Goal: Register for event/course

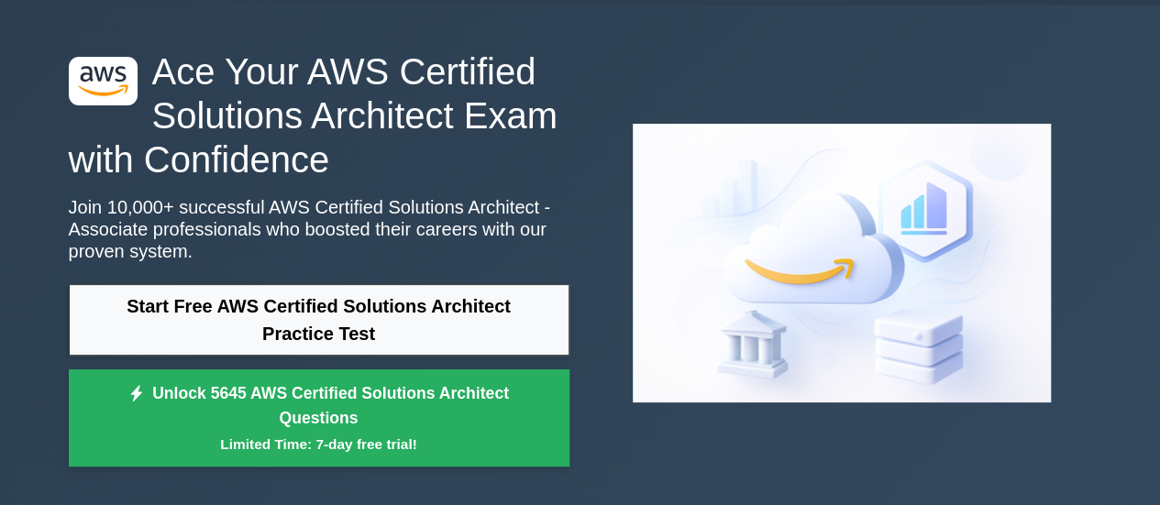
scroll to position [51, 0]
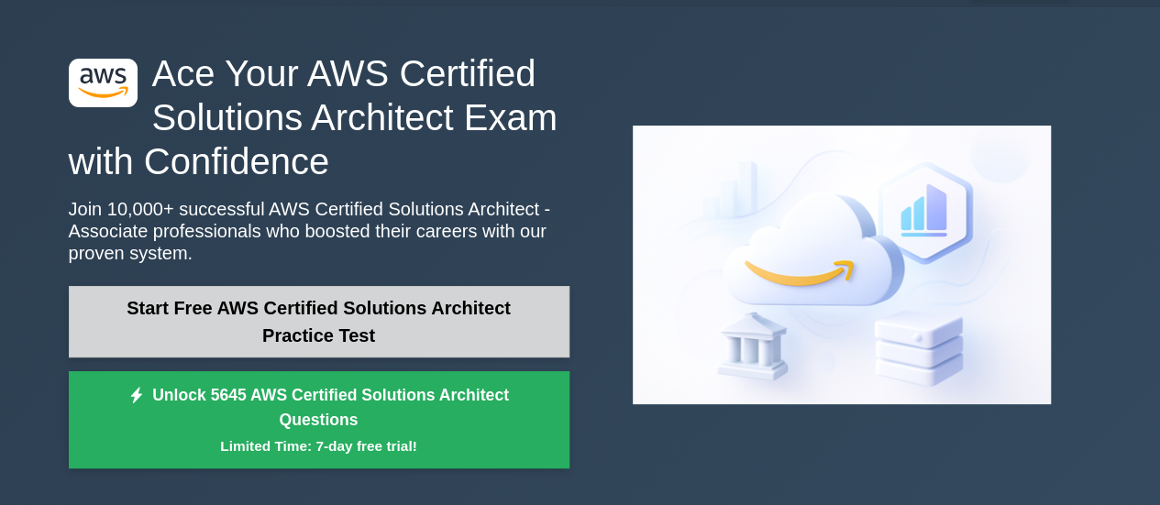
click at [393, 337] on link "Start Free AWS Certified Solutions Architect Practice Test" at bounding box center [319, 322] width 501 height 72
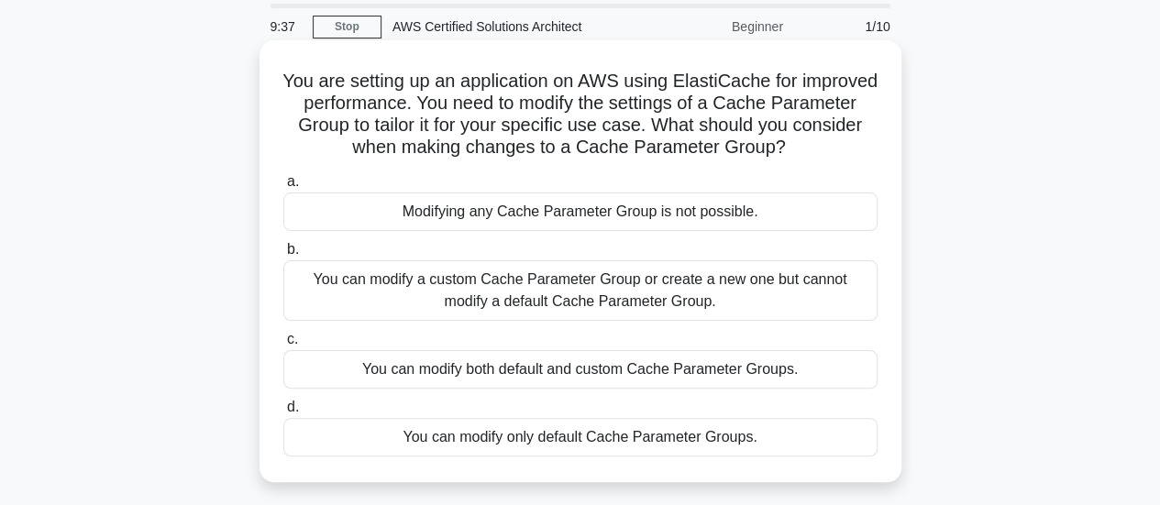
scroll to position [92, 0]
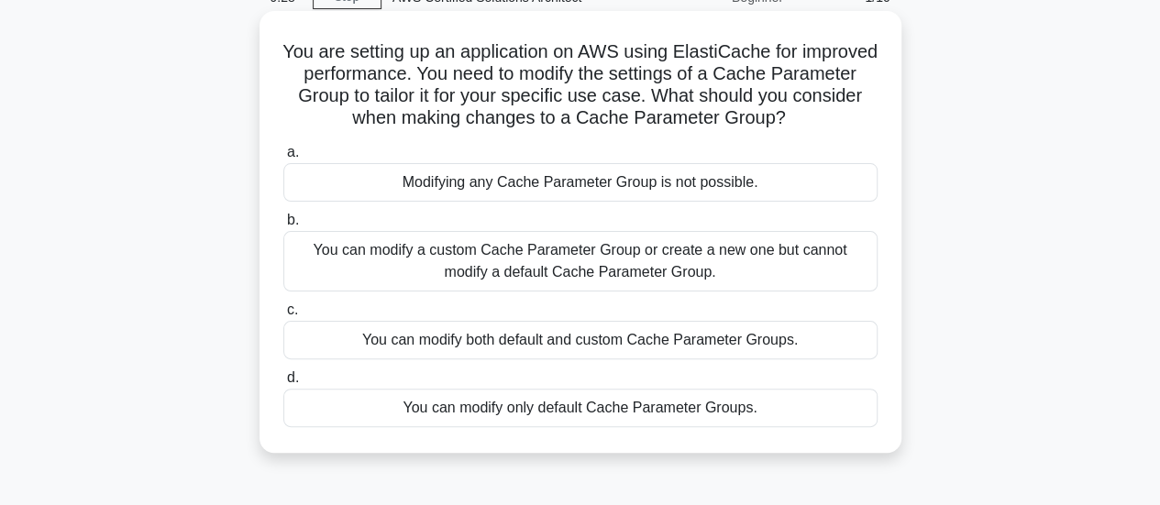
click at [343, 257] on div "You can modify a custom Cache Parameter Group or create a new one but cannot mo…" at bounding box center [580, 261] width 594 height 61
click at [283, 226] on input "b. You can modify a custom Cache Parameter Group or create a new one but cannot…" at bounding box center [283, 221] width 0 height 12
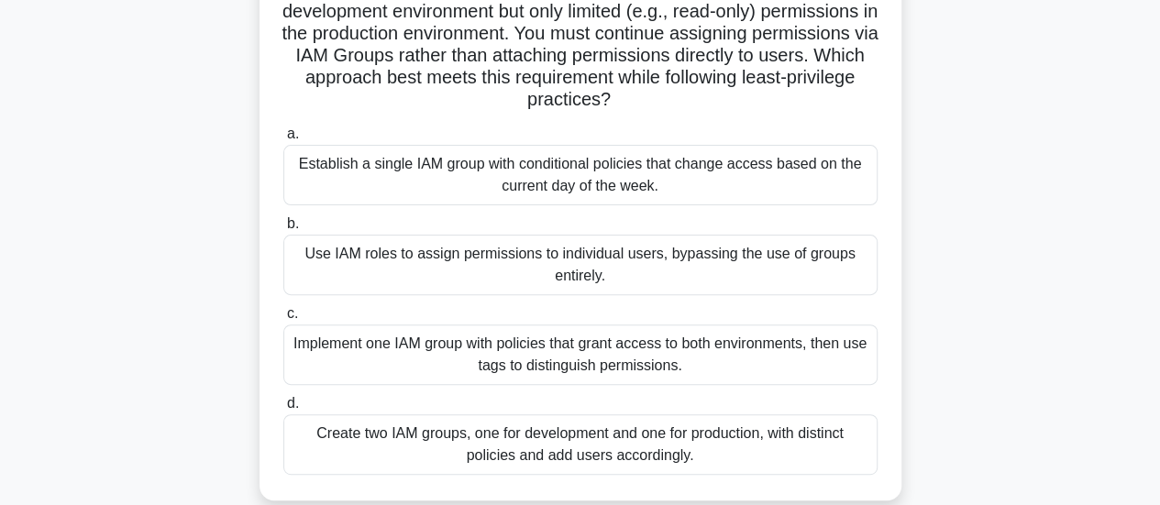
scroll to position [183, 0]
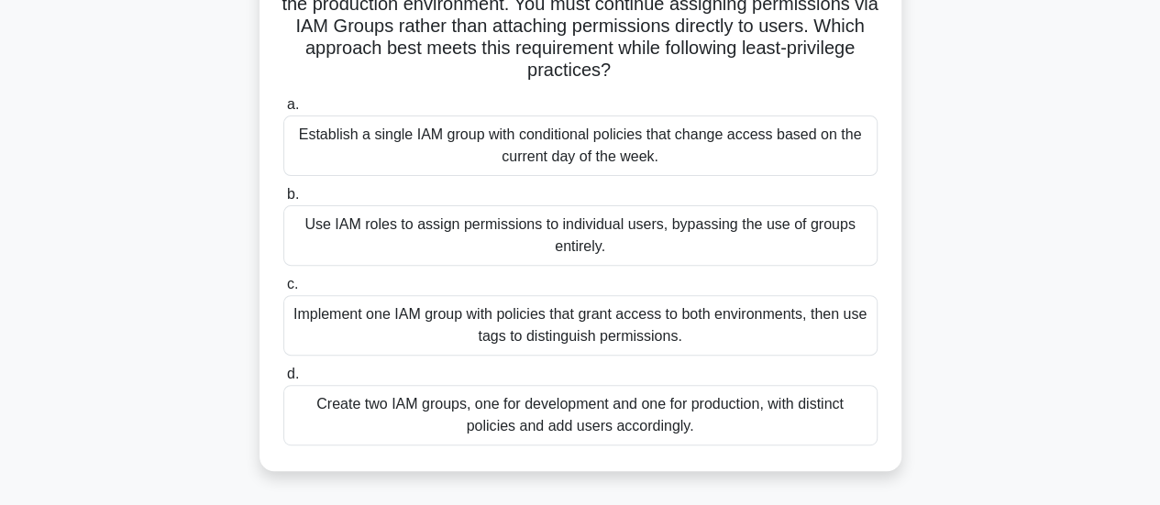
click at [396, 425] on div "Create two IAM groups, one for development and one for production, with distinc…" at bounding box center [580, 415] width 594 height 61
click at [283, 381] on input "d. Create two IAM groups, one for development and one for production, with dist…" at bounding box center [283, 375] width 0 height 12
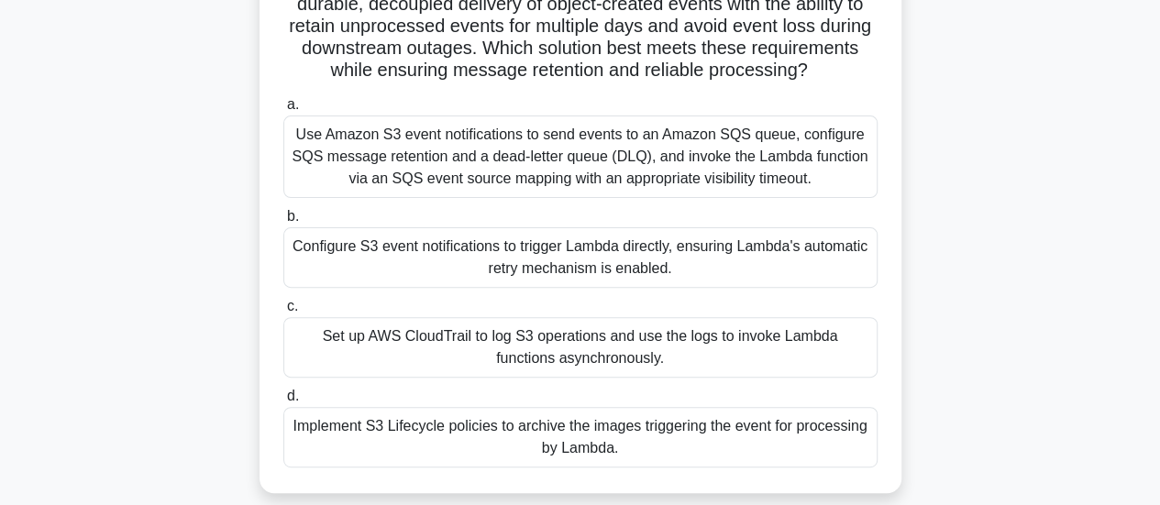
click at [387, 252] on div "Configure S3 event notifications to trigger Lambda directly, ensuring Lambda's …" at bounding box center [580, 257] width 594 height 61
click at [283, 223] on input "b. Configure S3 event notifications to trigger Lambda directly, ensuring Lambda…" at bounding box center [283, 217] width 0 height 12
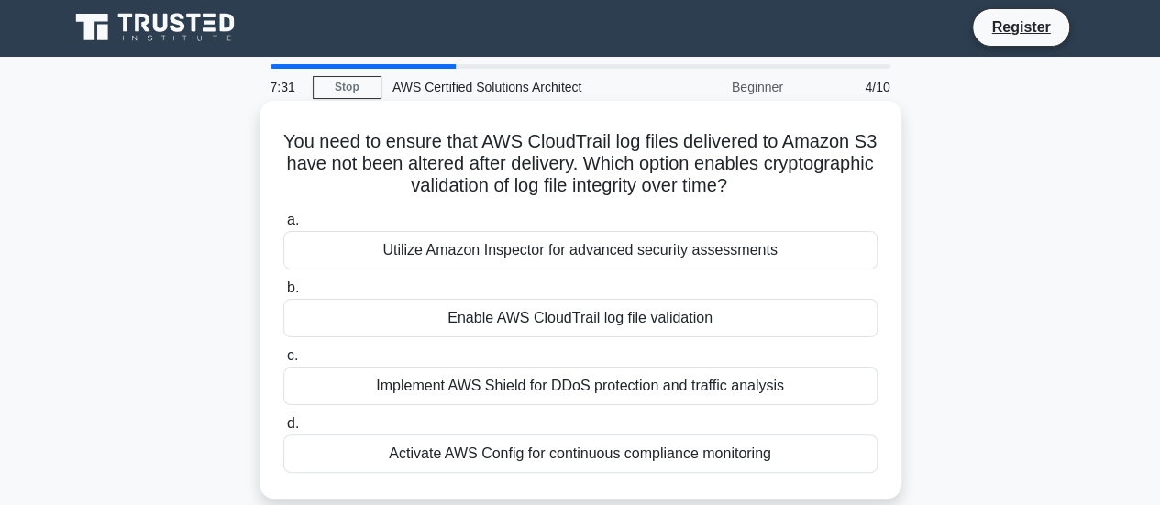
scroll to position [0, 0]
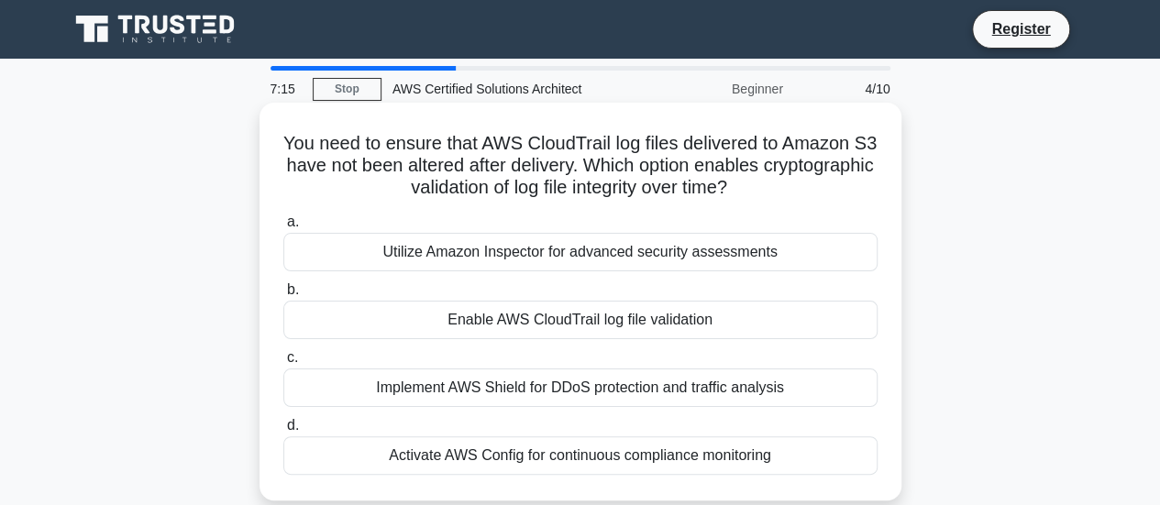
click at [356, 319] on div "Enable AWS CloudTrail log file validation" at bounding box center [580, 320] width 594 height 39
click at [283, 296] on input "b. Enable AWS CloudTrail log file validation" at bounding box center [283, 290] width 0 height 12
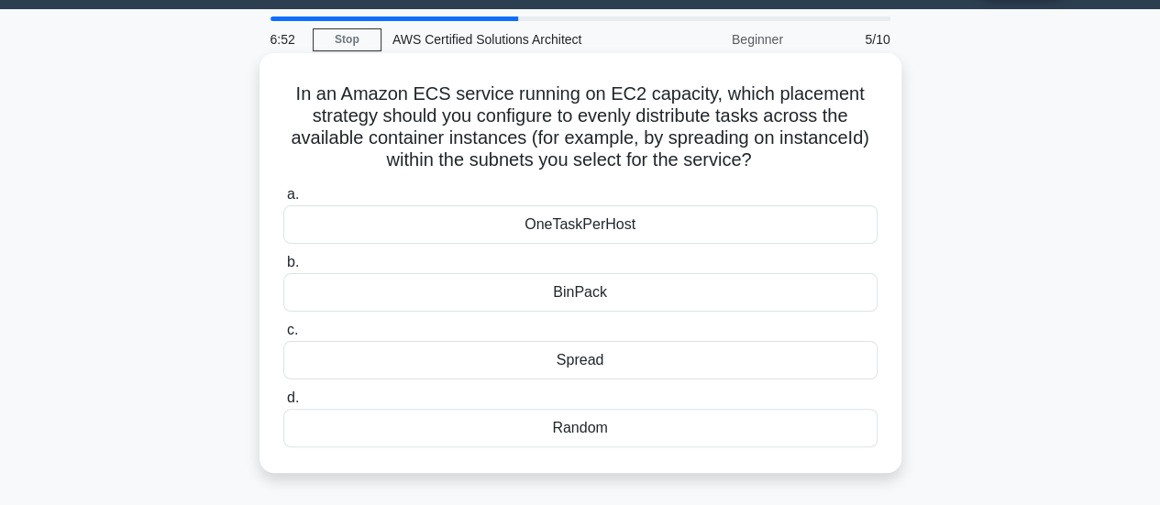
scroll to position [92, 0]
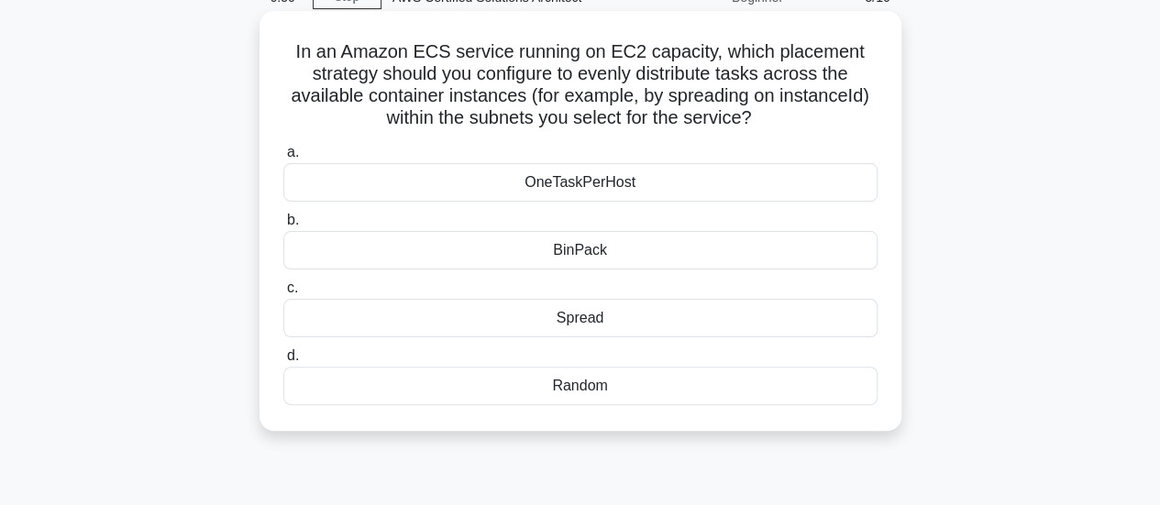
click at [455, 321] on div "Spread" at bounding box center [580, 318] width 594 height 39
click at [283, 294] on input "c. Spread" at bounding box center [283, 288] width 0 height 12
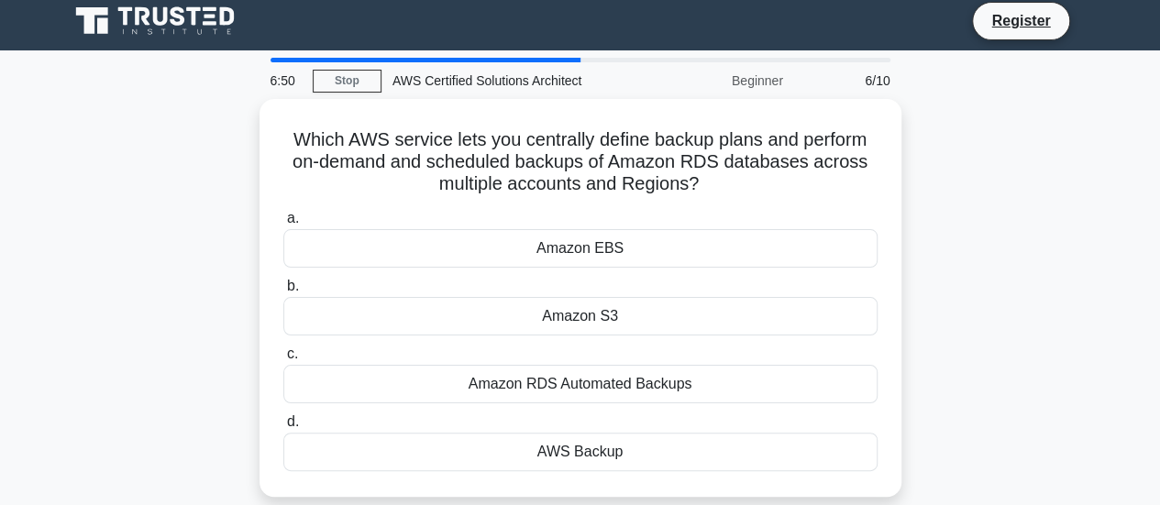
scroll to position [0, 0]
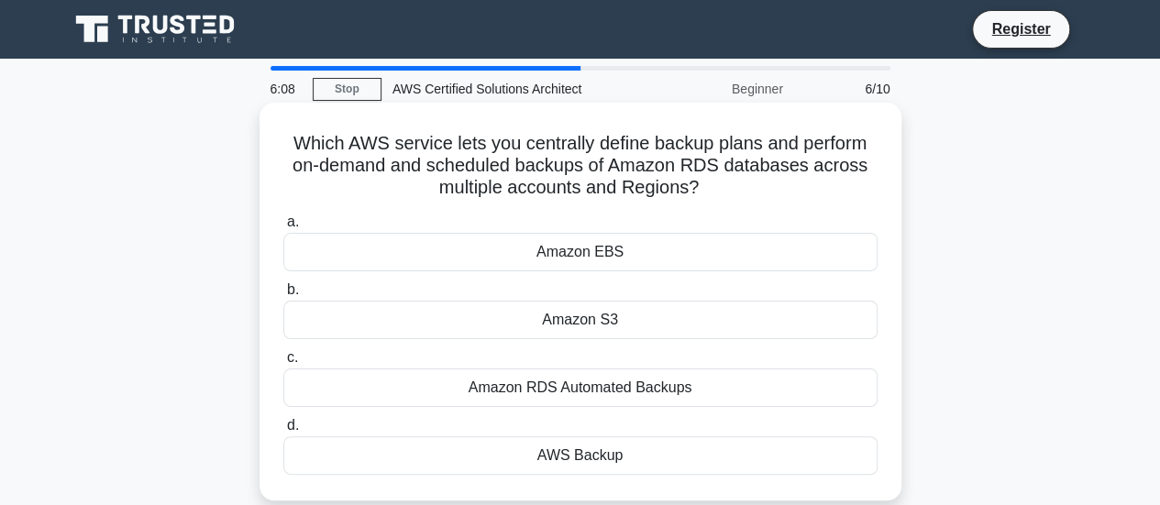
click at [567, 252] on div "Amazon EBS" at bounding box center [580, 252] width 594 height 39
click at [283, 228] on input "a. Amazon EBS" at bounding box center [283, 222] width 0 height 12
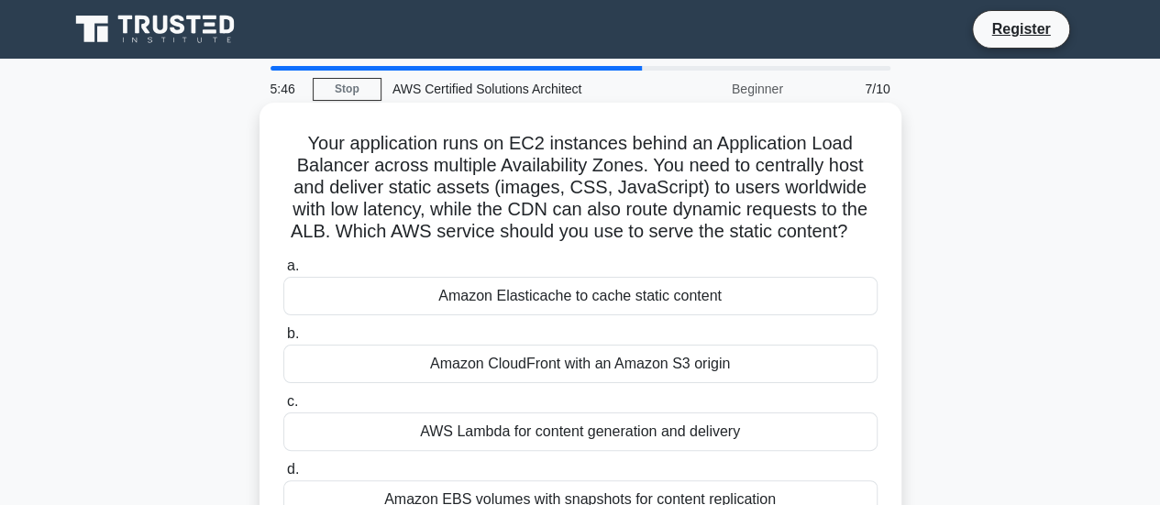
click at [513, 300] on div "Amazon Elasticache to cache static content" at bounding box center [580, 296] width 594 height 39
click at [283, 272] on input "a. Amazon Elasticache to cache static content" at bounding box center [283, 266] width 0 height 12
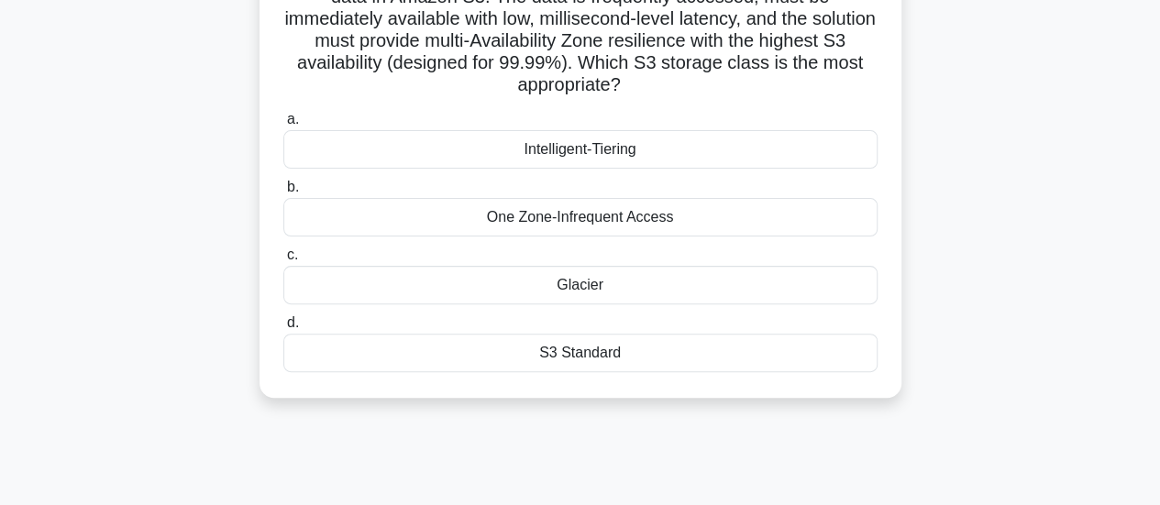
scroll to position [183, 0]
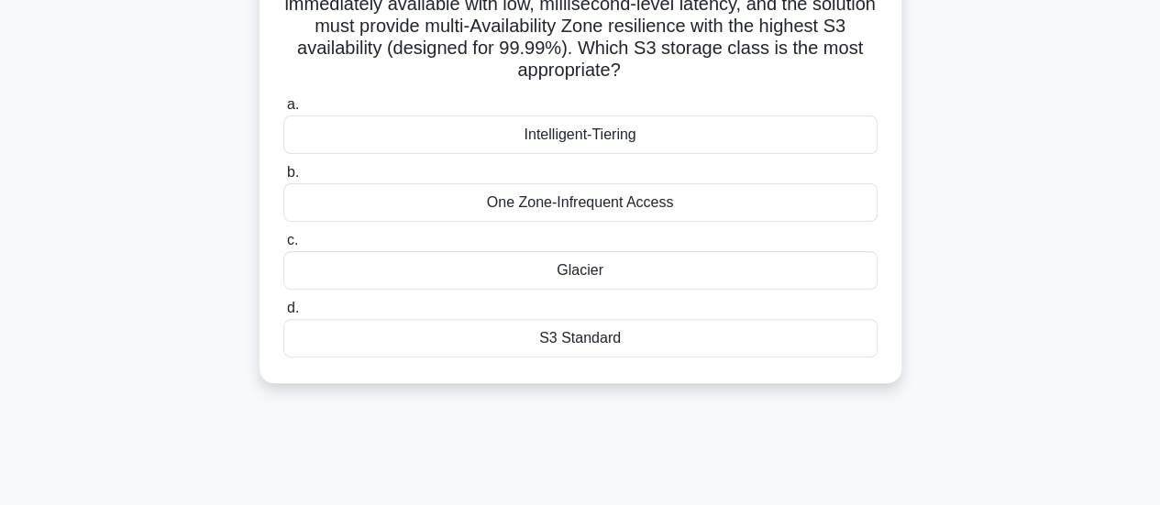
click at [543, 342] on div "S3 Standard" at bounding box center [580, 338] width 594 height 39
click at [283, 314] on input "d. S3 Standard" at bounding box center [283, 309] width 0 height 12
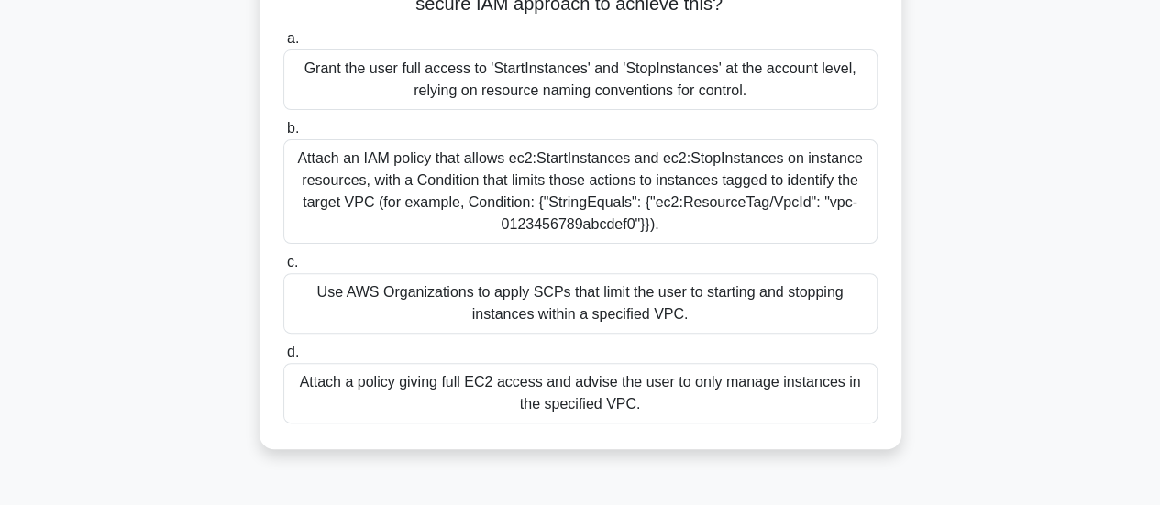
click at [523, 386] on div "Attach a policy giving full EC2 access and advise the user to only manage insta…" at bounding box center [580, 393] width 594 height 61
click at [283, 359] on input "d. Attach a policy giving full EC2 access and advise the user to only manage in…" at bounding box center [283, 353] width 0 height 12
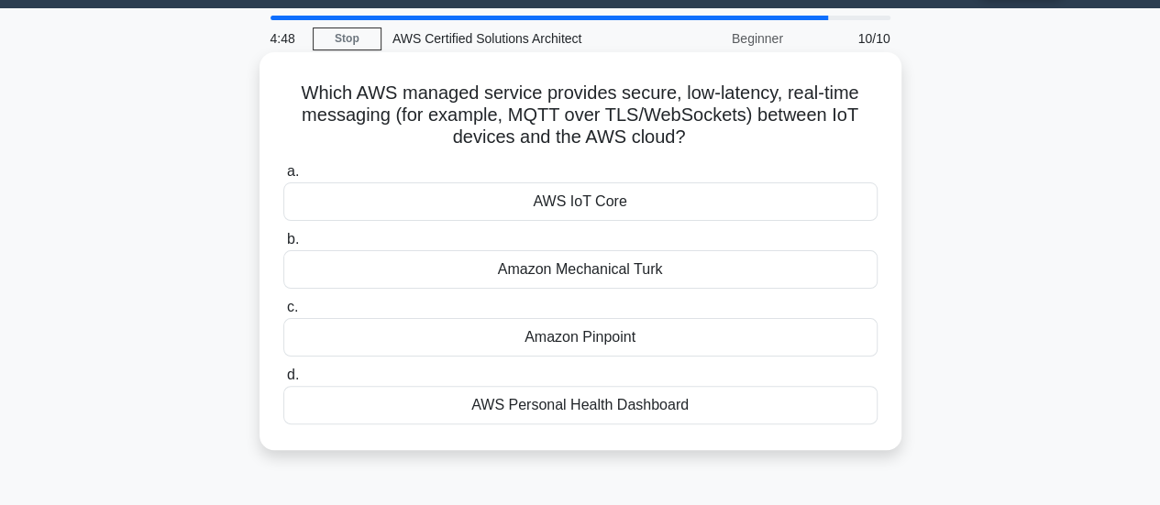
scroll to position [0, 0]
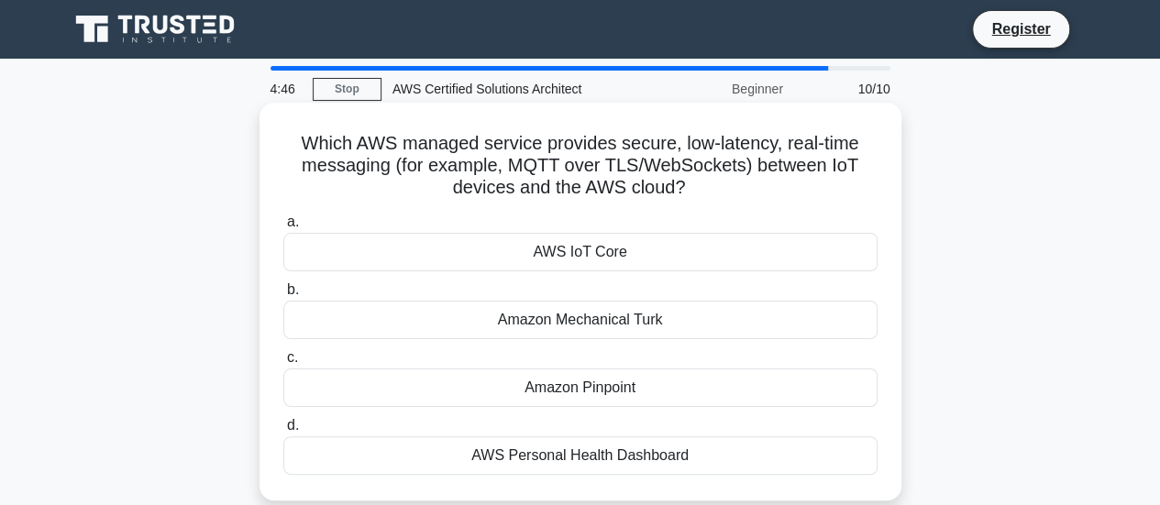
click at [441, 246] on div "AWS IoT Core" at bounding box center [580, 252] width 594 height 39
click at [283, 228] on input "a. AWS IoT Core" at bounding box center [283, 222] width 0 height 12
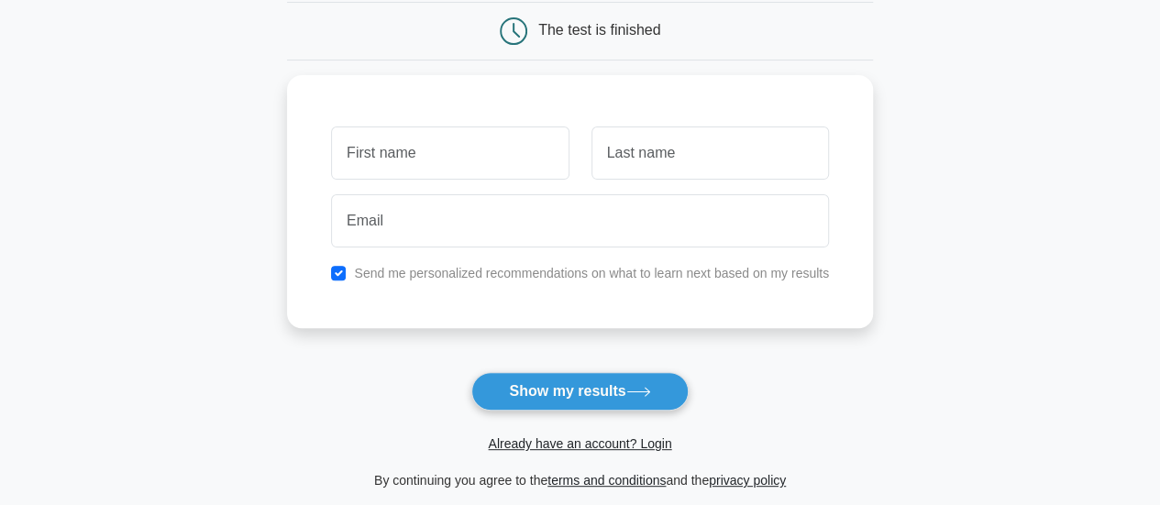
scroll to position [92, 0]
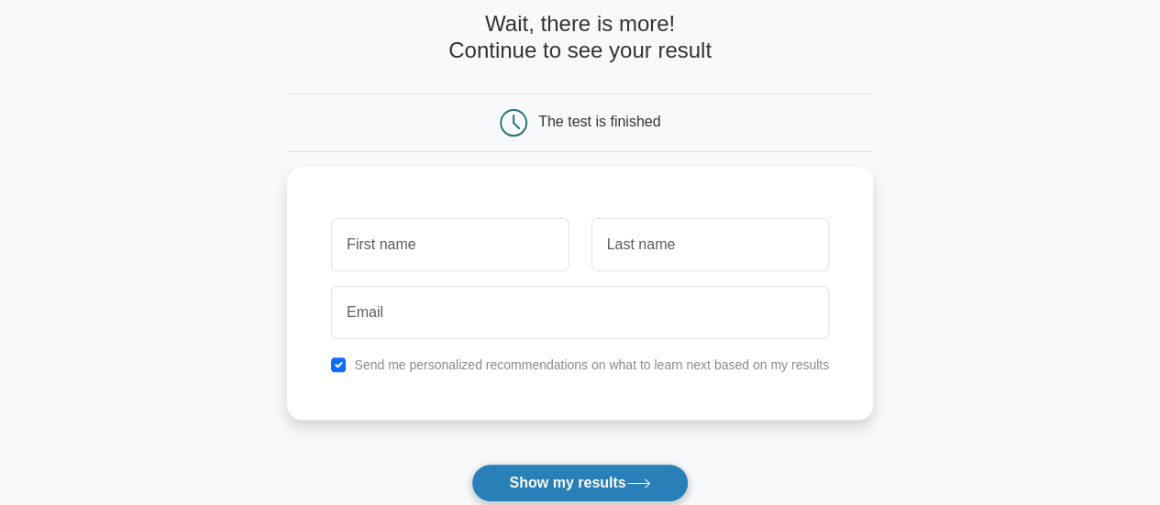
click at [563, 480] on button "Show my results" at bounding box center [579, 483] width 216 height 39
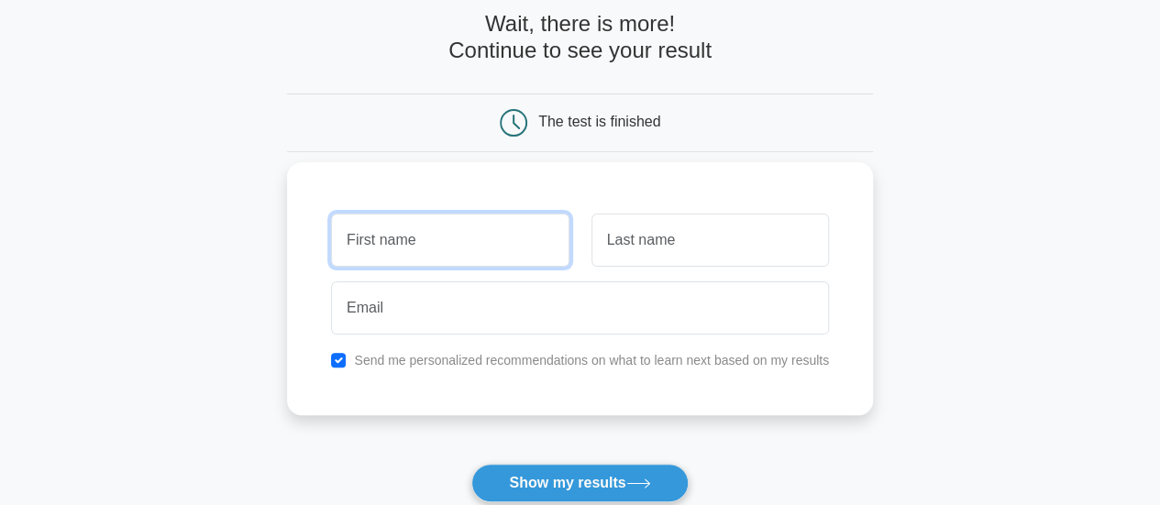
click at [432, 246] on input "text" at bounding box center [449, 240] width 237 height 53
click at [387, 230] on input "text" at bounding box center [449, 240] width 237 height 53
type input "Aruna"
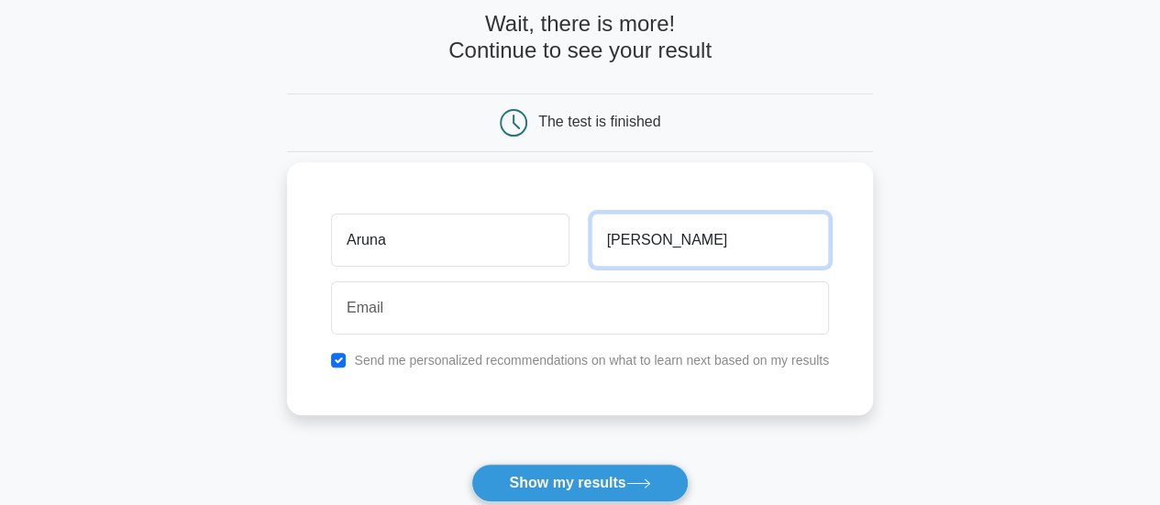
type input "Pitchuka"
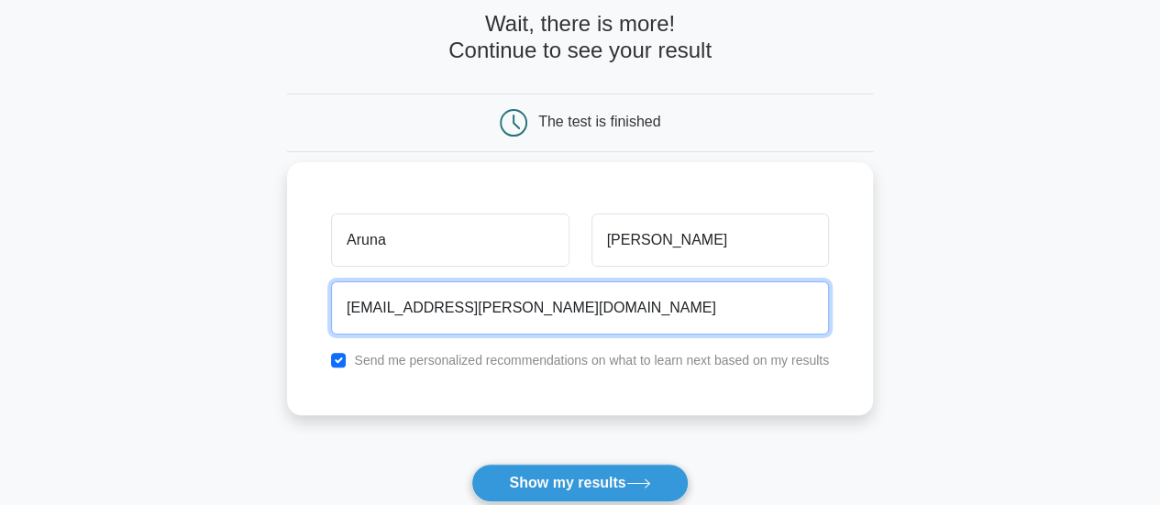
type input "aruna.pitchuka@gmail.com"
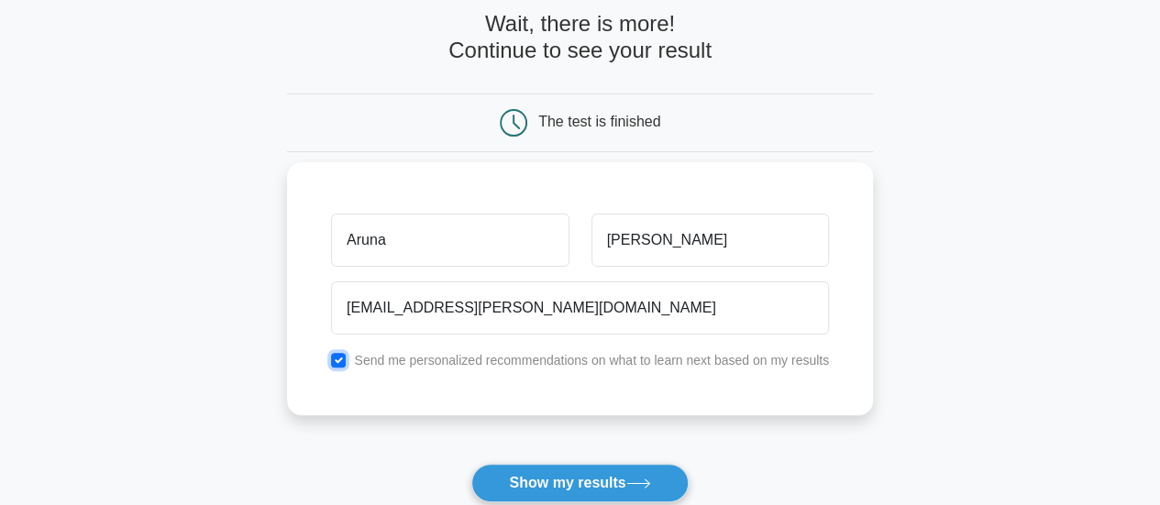
click at [343, 359] on input "checkbox" at bounding box center [338, 360] width 15 height 15
checkbox input "false"
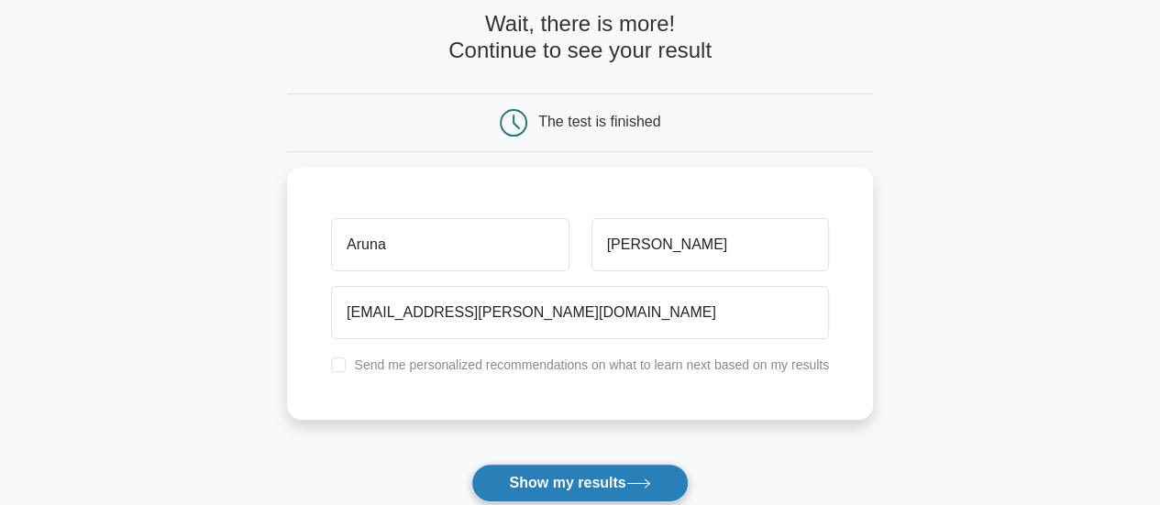
click at [580, 485] on button "Show my results" at bounding box center [579, 483] width 216 height 39
